Goal: Find specific page/section

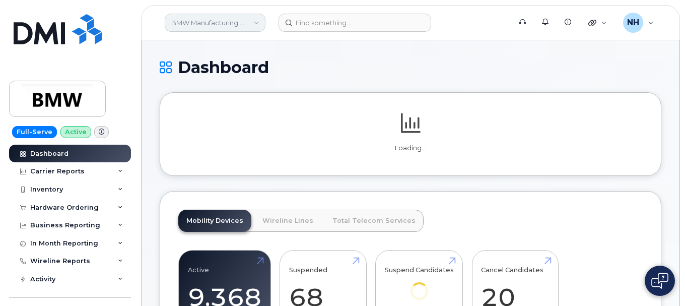
click at [198, 26] on link "BMW Manufacturing Co LLC" at bounding box center [215, 23] width 101 height 18
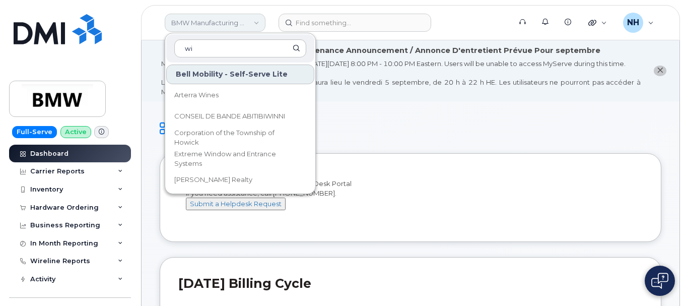
type input "w"
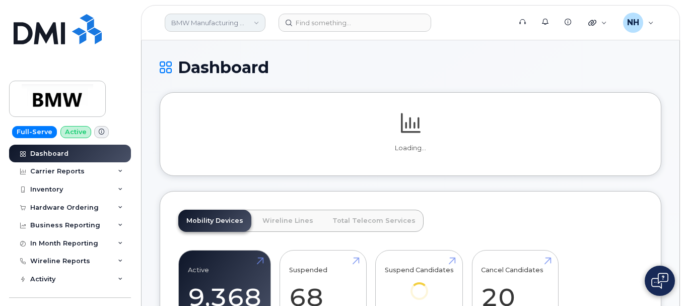
click at [235, 22] on link "BMW Manufacturing Co LLC" at bounding box center [215, 23] width 101 height 18
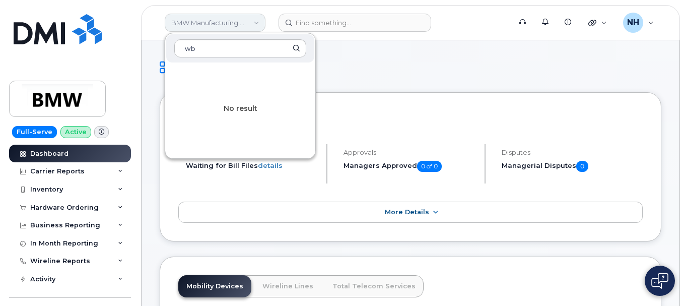
type input "w"
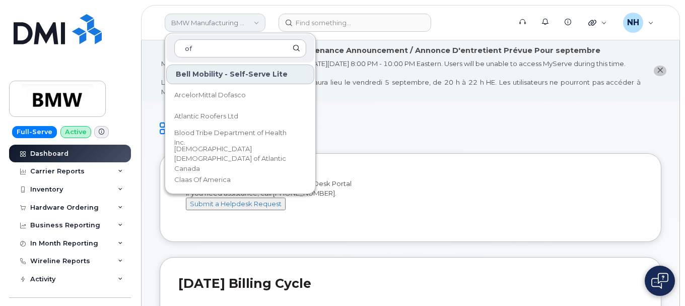
type input "o"
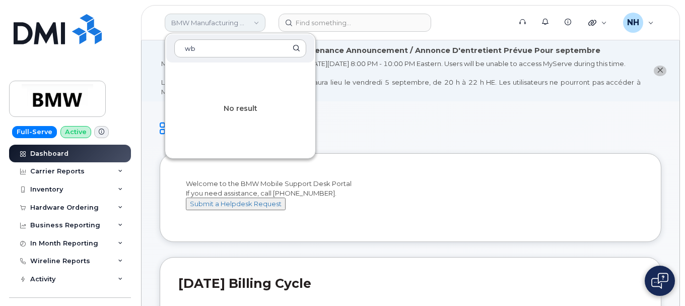
type input "w"
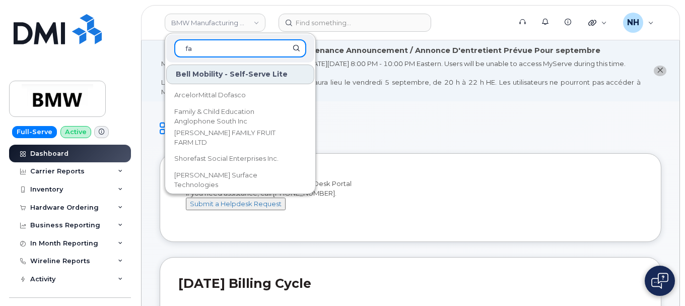
type input "f"
type input "s"
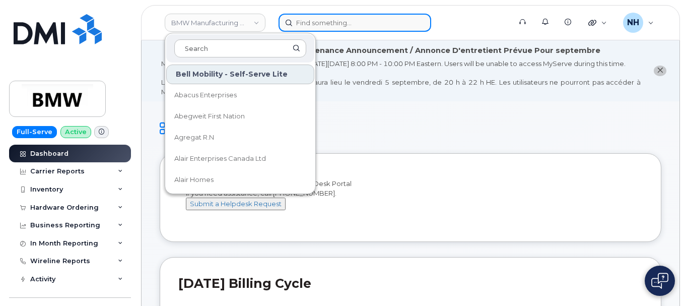
click at [345, 17] on input at bounding box center [355, 23] width 153 height 18
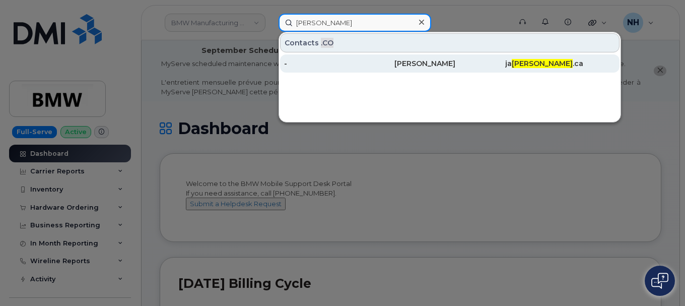
type input "[PERSON_NAME]"
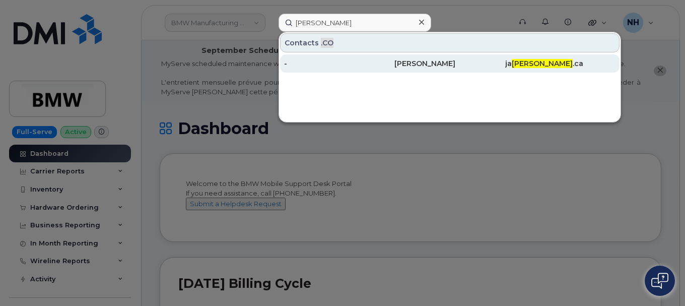
click at [476, 66] on div "[PERSON_NAME]" at bounding box center [450, 63] width 110 height 10
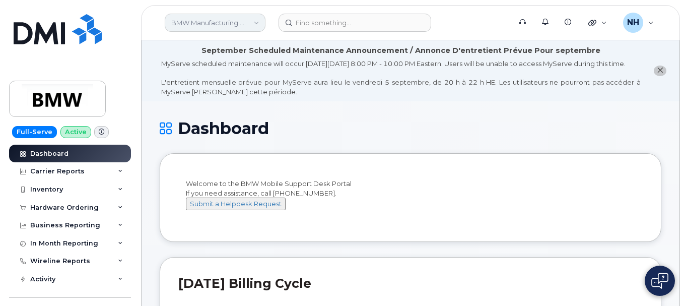
click at [230, 27] on link "BMW Manufacturing Co LLC" at bounding box center [215, 23] width 101 height 18
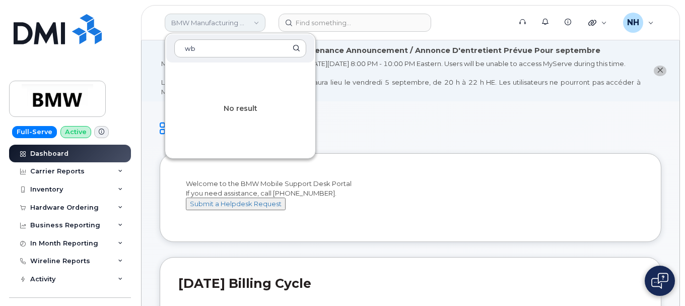
type input "w"
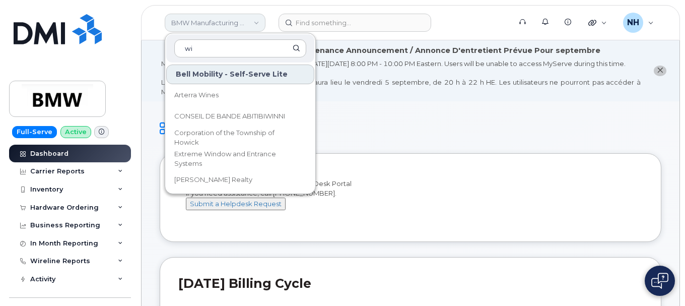
type input "w"
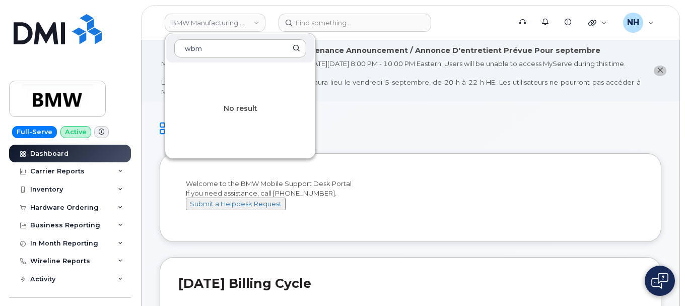
click at [214, 48] on input "wbm" at bounding box center [240, 48] width 132 height 18
type input "w"
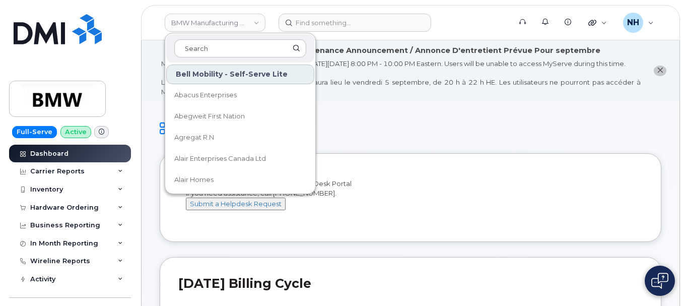
click at [153, 30] on header "BMW Manufacturing Co LLC Bell Mobility - Self-Serve Lite Abacus Enterprises Abe…" at bounding box center [410, 22] width 539 height 35
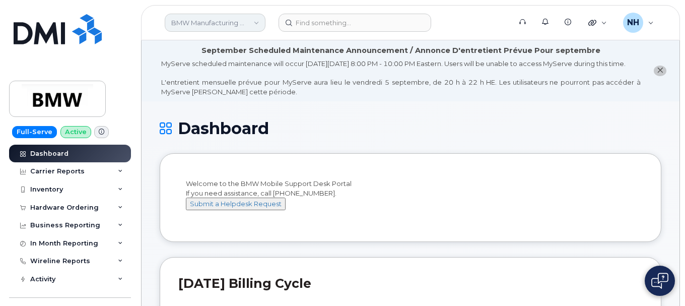
click at [246, 18] on link "BMW Manufacturing Co LLC" at bounding box center [215, 23] width 101 height 18
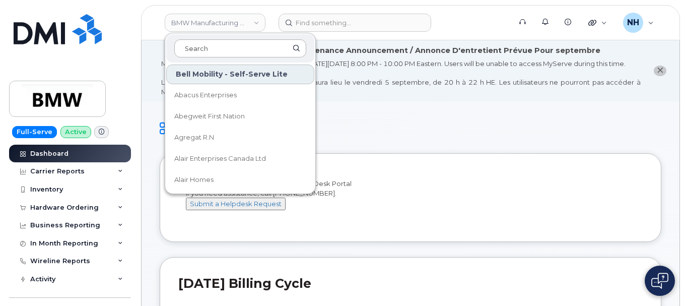
click at [208, 51] on input at bounding box center [240, 48] width 132 height 18
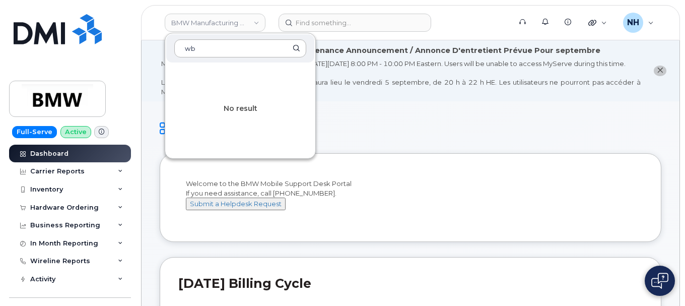
type input "w"
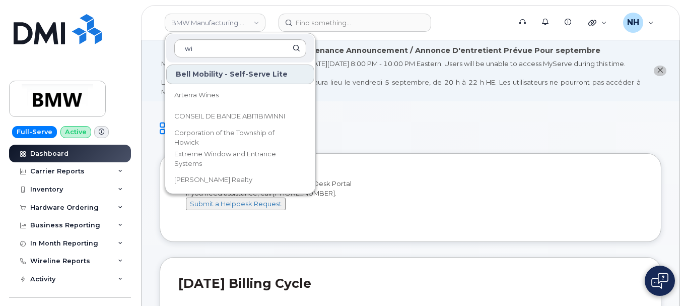
type input "w"
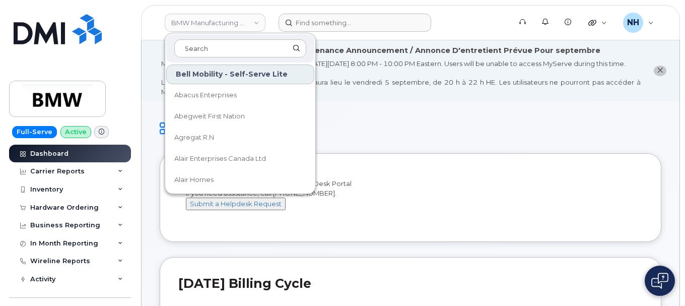
click at [473, 21] on form at bounding box center [392, 23] width 226 height 18
